Goal: Navigation & Orientation: Find specific page/section

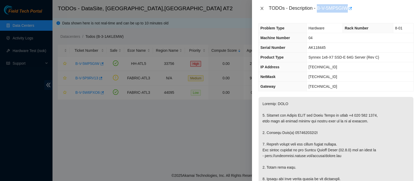
click at [262, 9] on icon "close" at bounding box center [262, 8] width 4 height 4
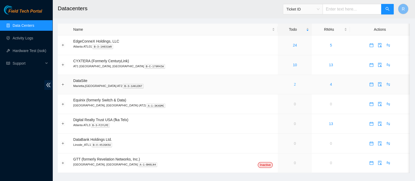
click at [293, 85] on link "2" at bounding box center [294, 84] width 2 height 4
